Goal: Information Seeking & Learning: Compare options

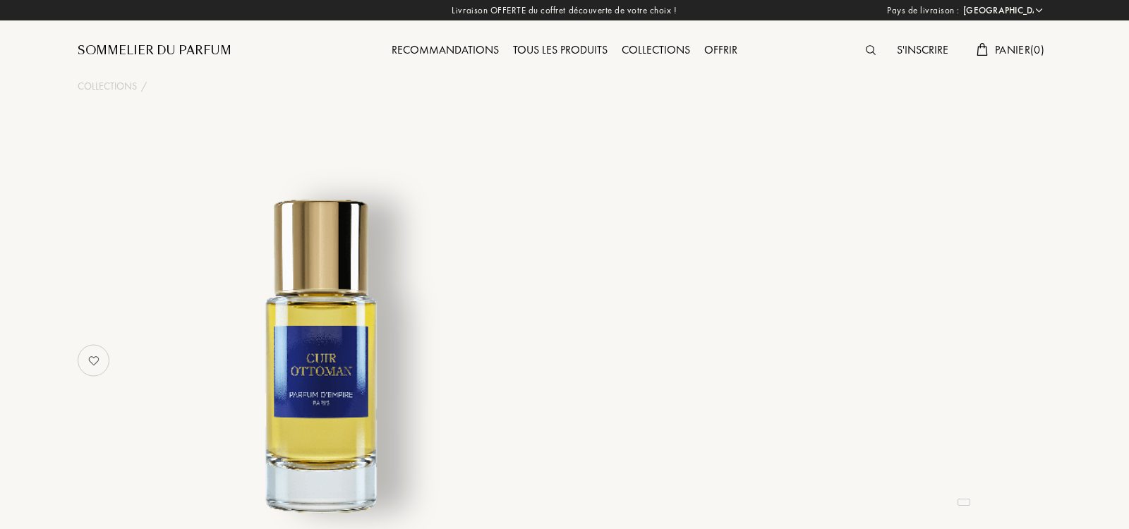
select select "IT"
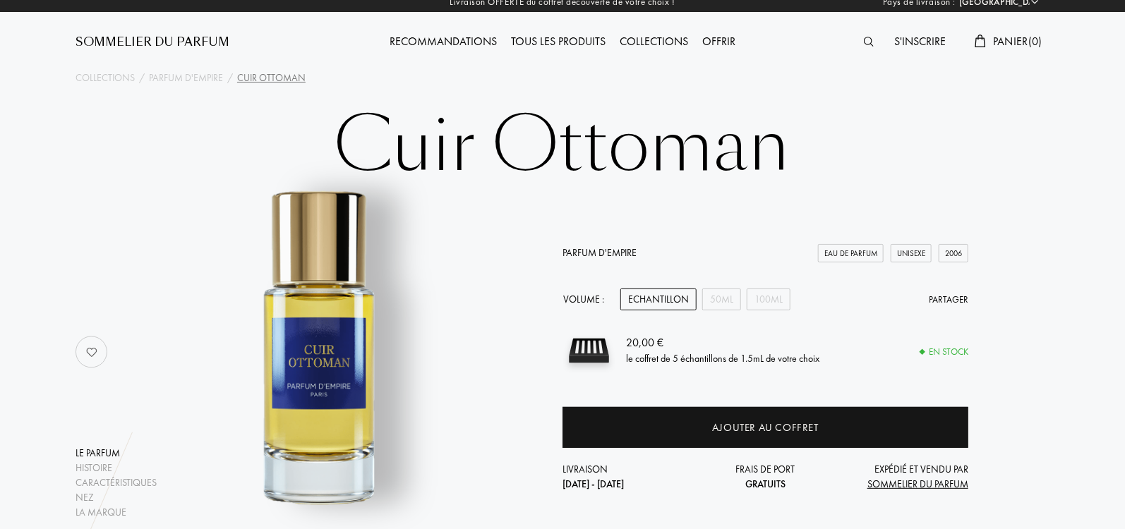
scroll to position [14, 0]
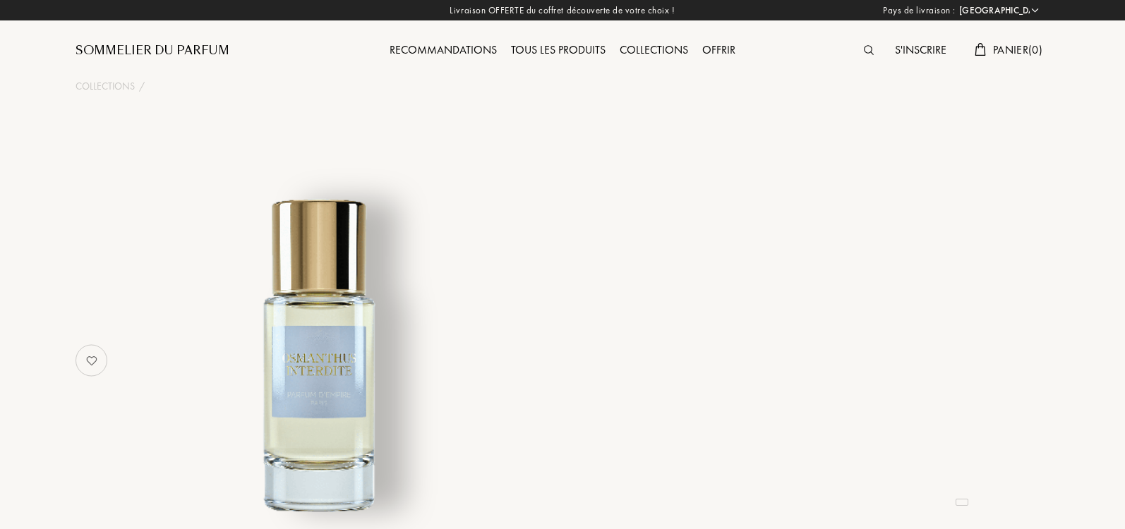
select select "IT"
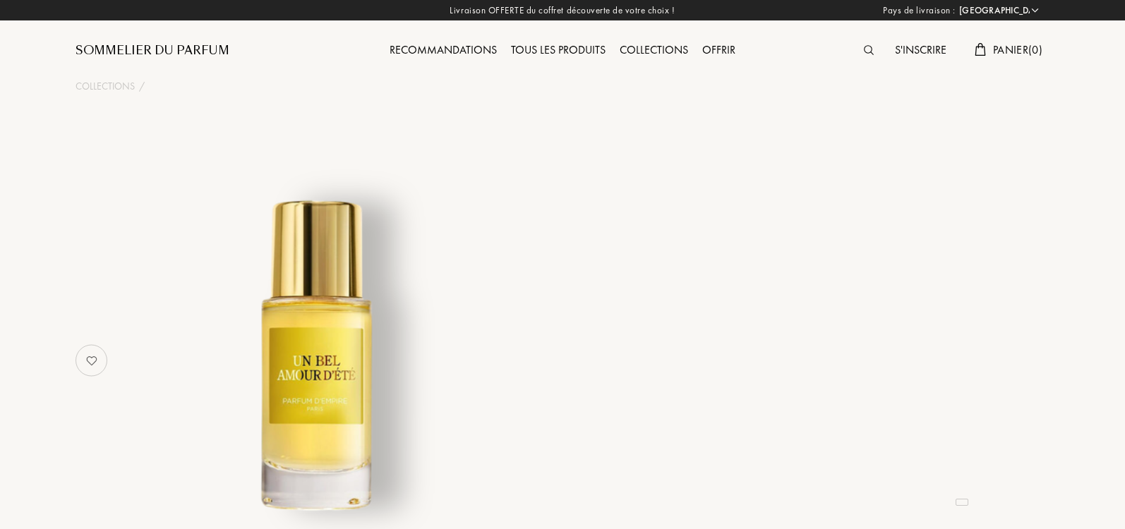
select select "IT"
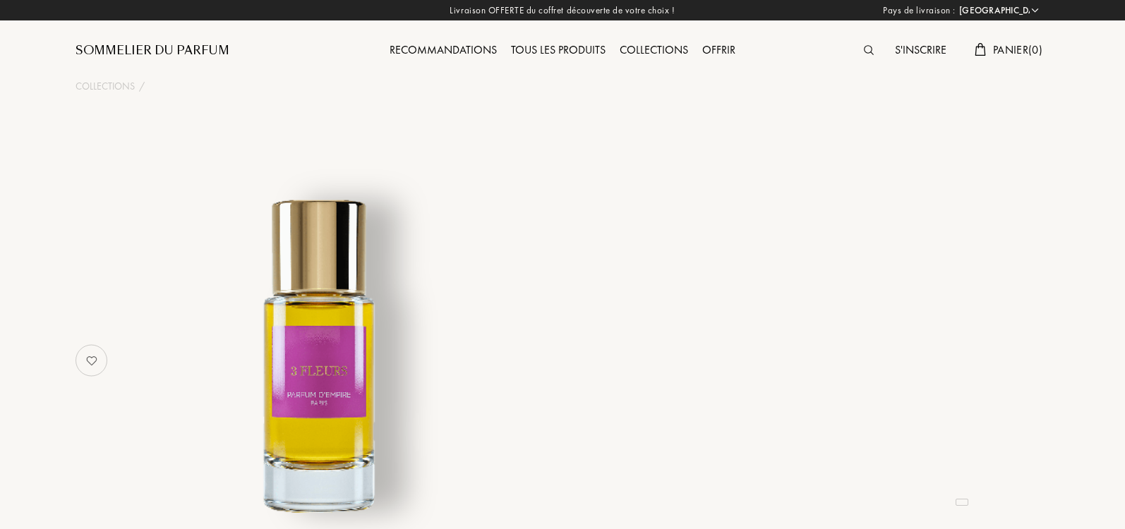
select select "IT"
